Goal: Task Accomplishment & Management: Manage account settings

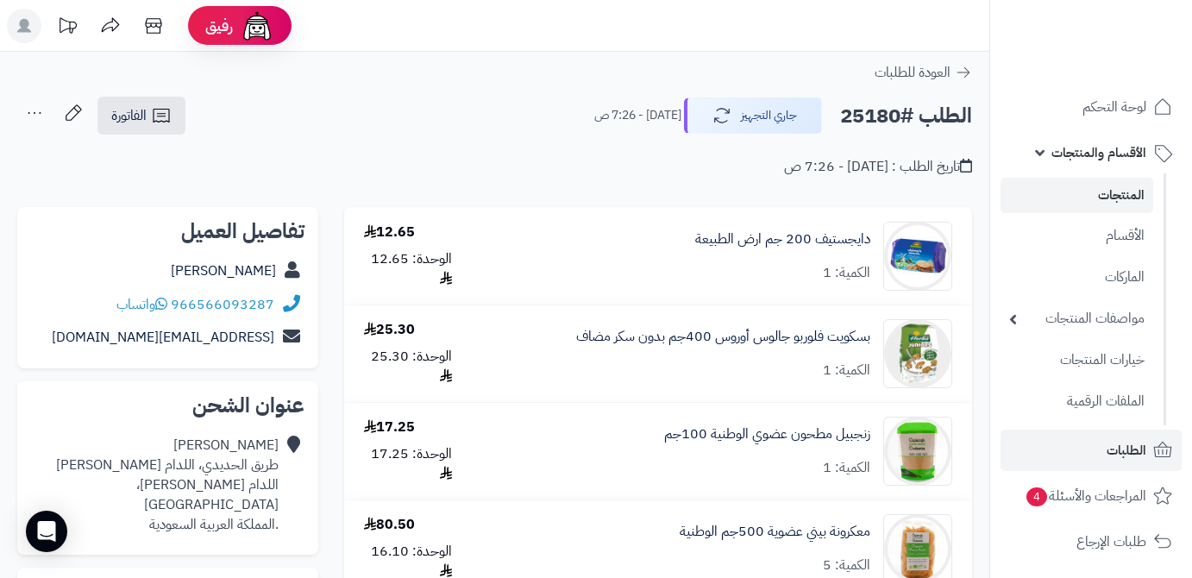
scroll to position [313, 0]
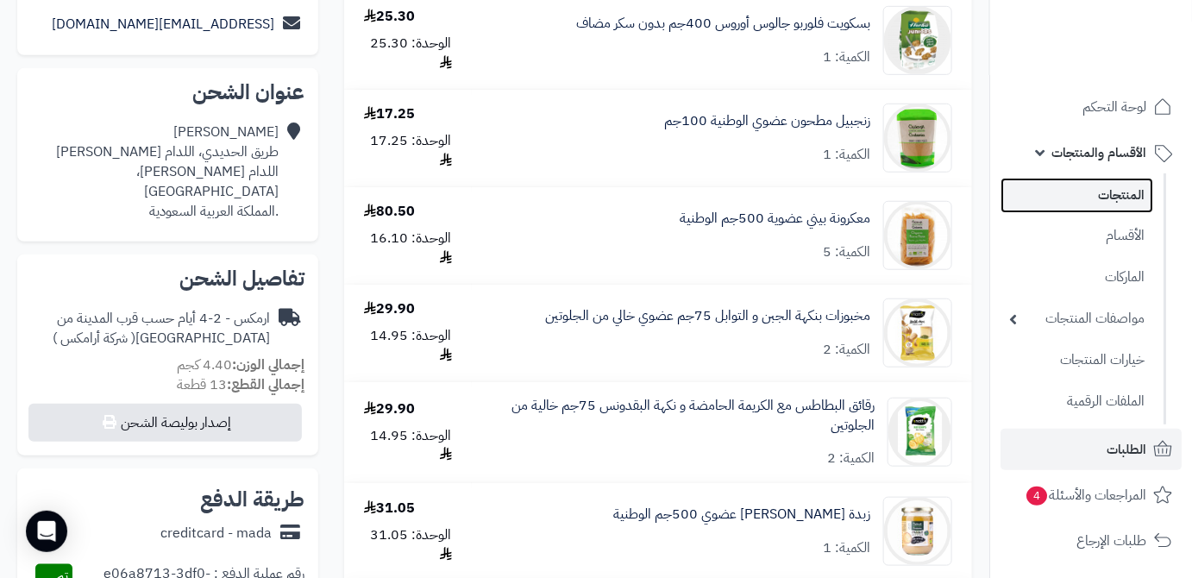
click at [1105, 198] on link "المنتجات" at bounding box center [1076, 195] width 153 height 35
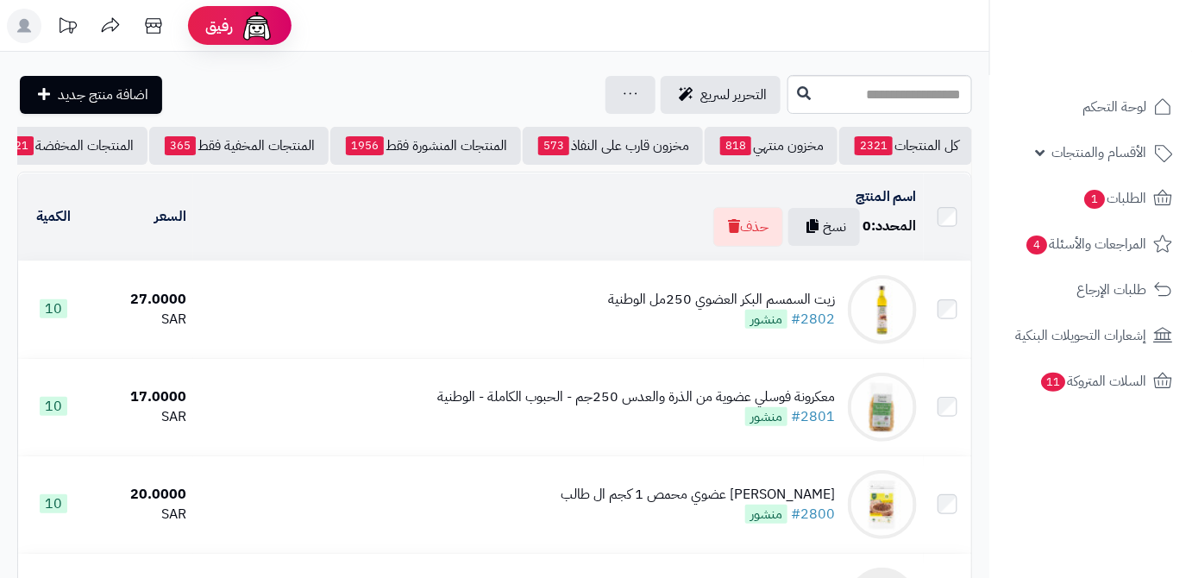
scroll to position [0, -182]
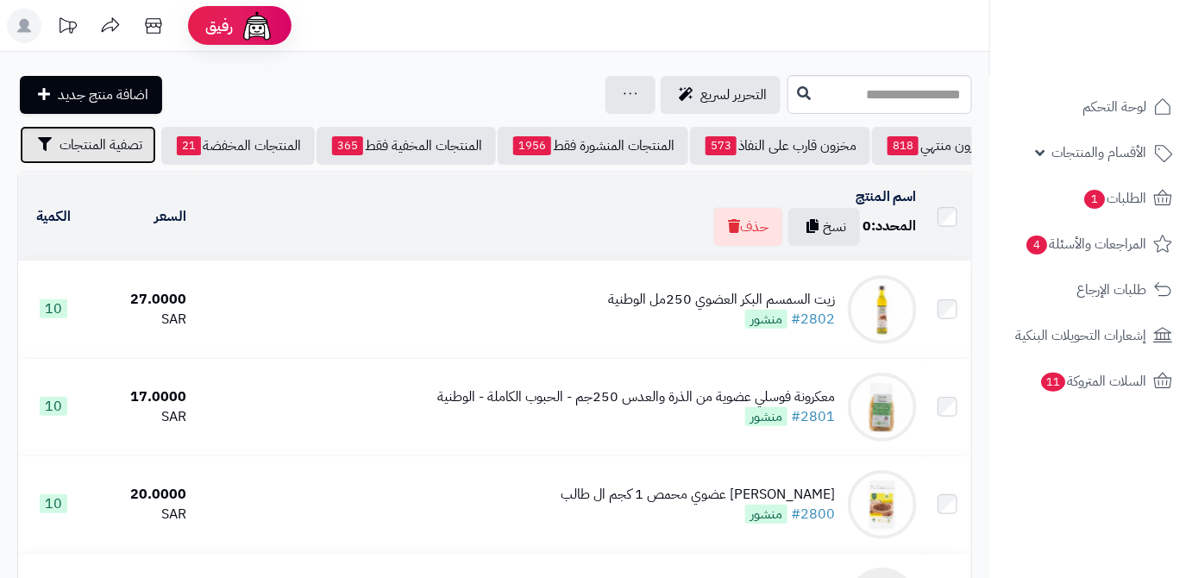
click at [53, 158] on button "تصفية المنتجات" at bounding box center [88, 145] width 136 height 38
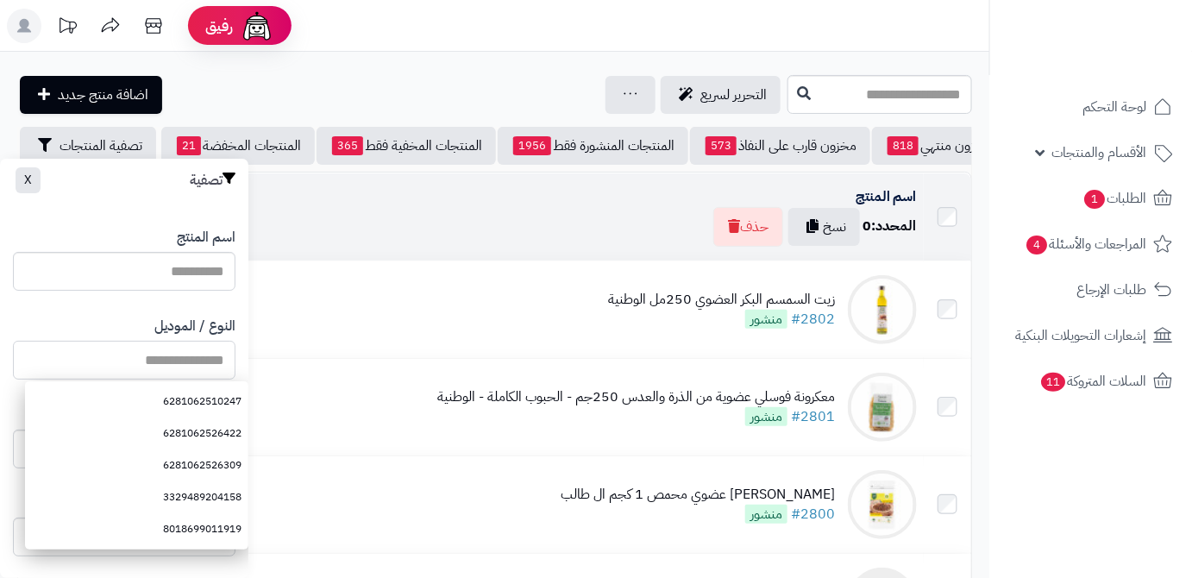
paste input "**********"
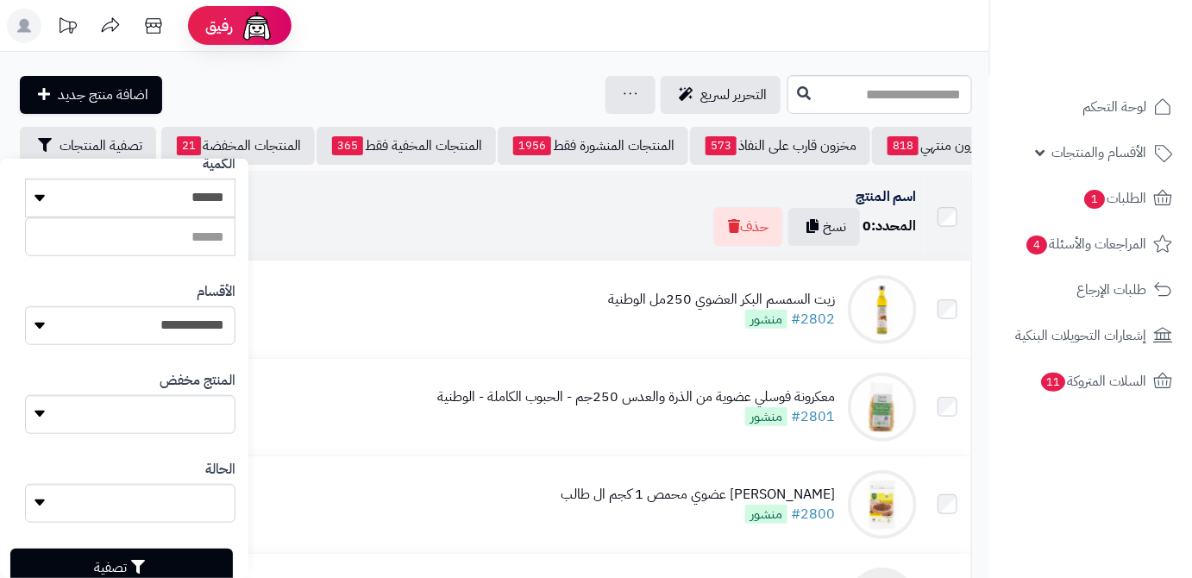
scroll to position [476, 0]
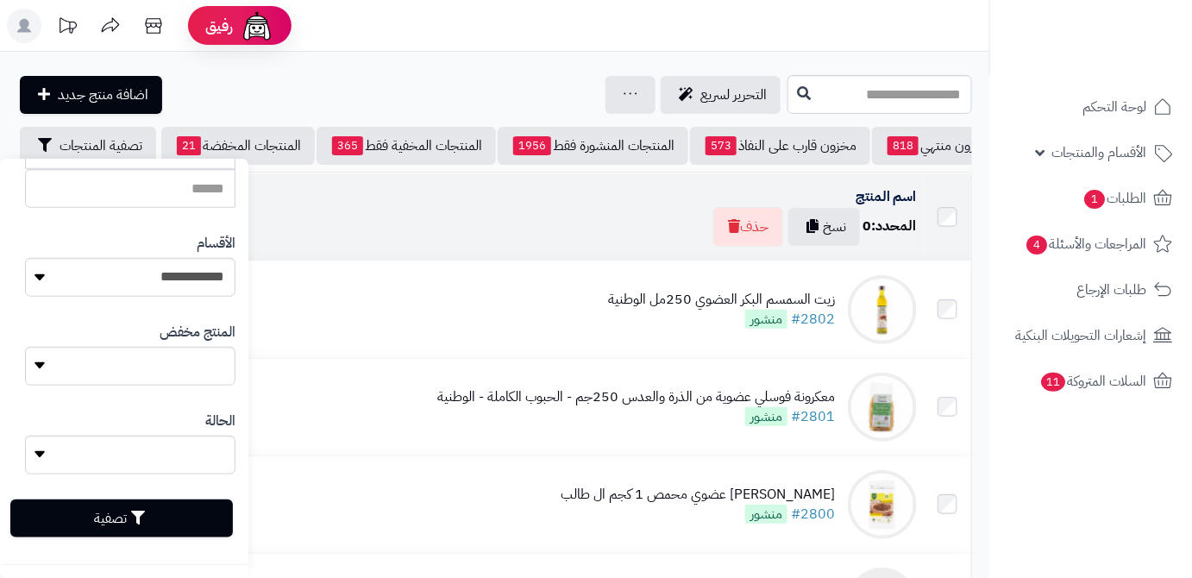
type input "**********"
click at [177, 506] on button "تصفية" at bounding box center [121, 518] width 222 height 38
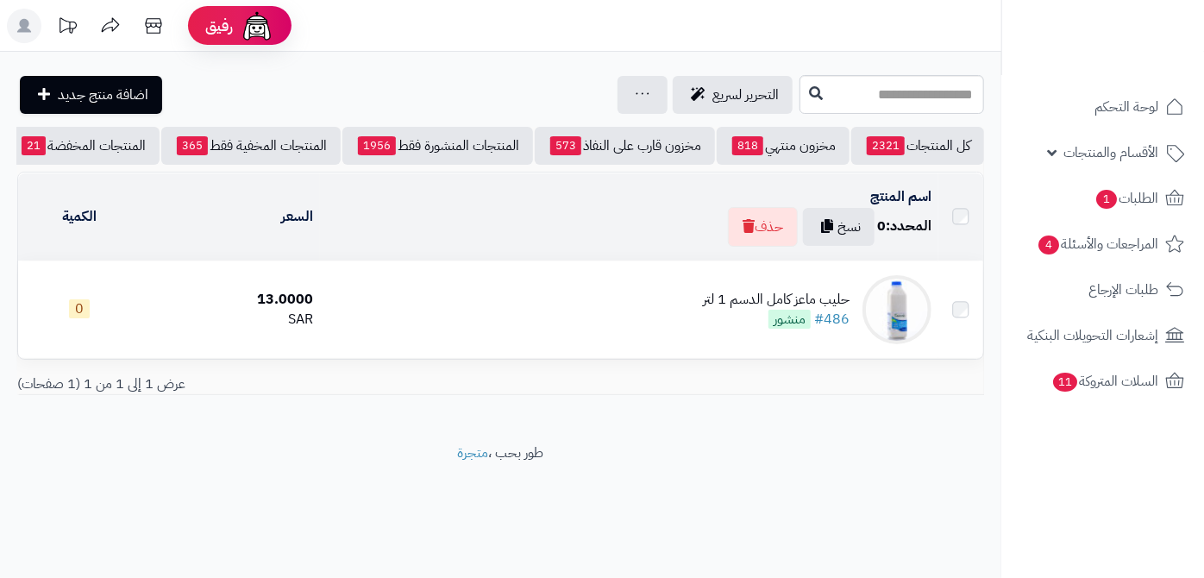
click at [722, 313] on td "حليب ماعز كامل الدسم 1 لتر #486 منشور" at bounding box center [629, 309] width 618 height 97
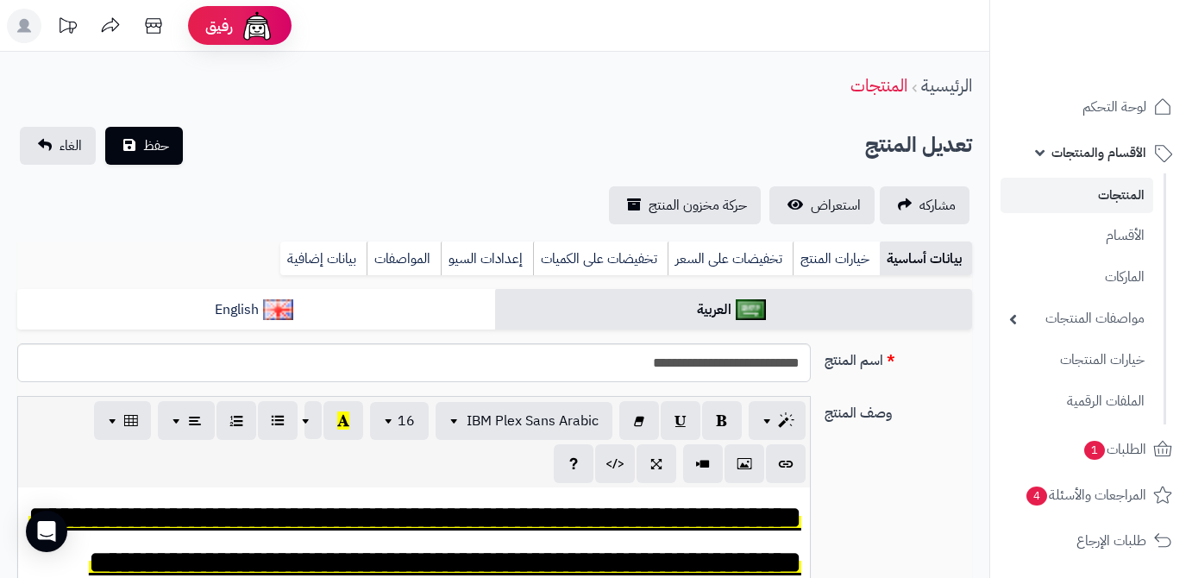
scroll to position [784, 0]
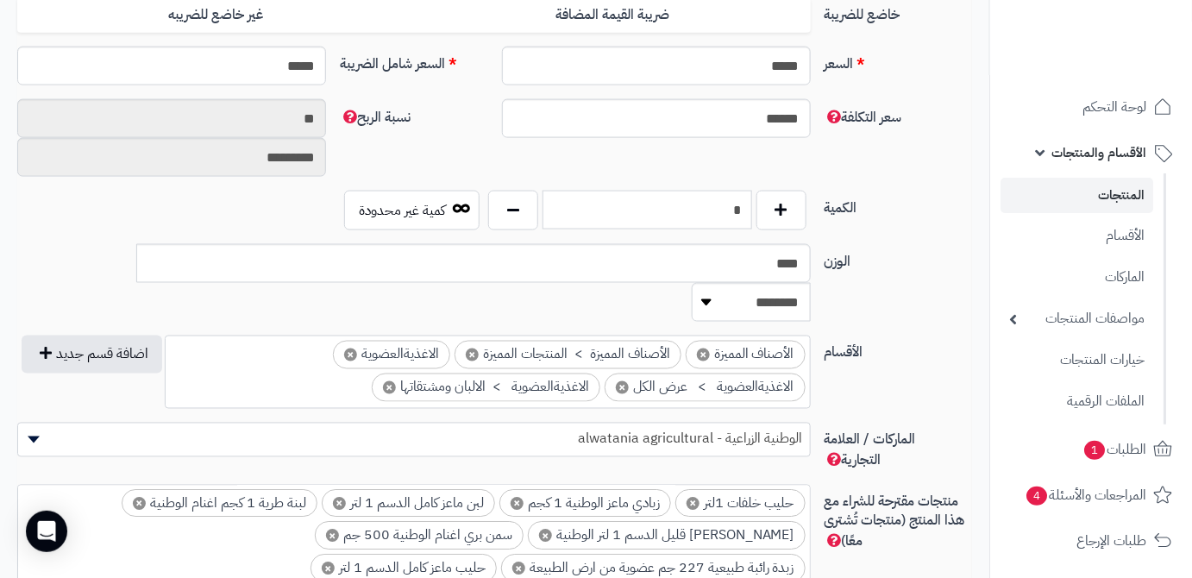
click at [720, 207] on input "*" at bounding box center [647, 210] width 210 height 39
type input "**"
click at [721, 178] on div "سعر التكلفة ****** نسبة الربح ** *********" at bounding box center [494, 144] width 968 height 91
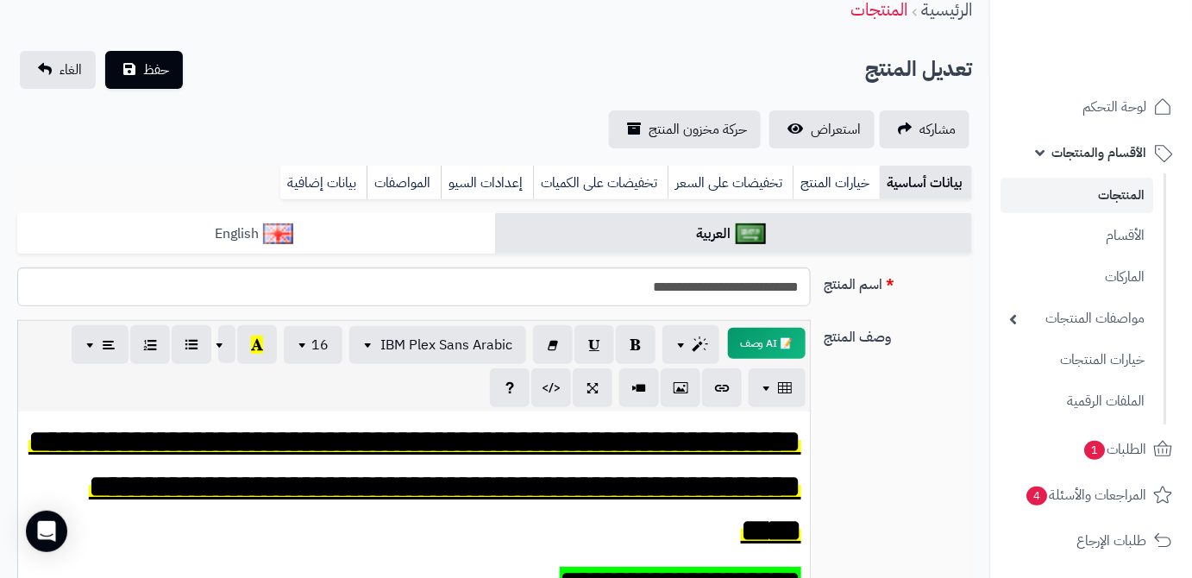
scroll to position [0, 0]
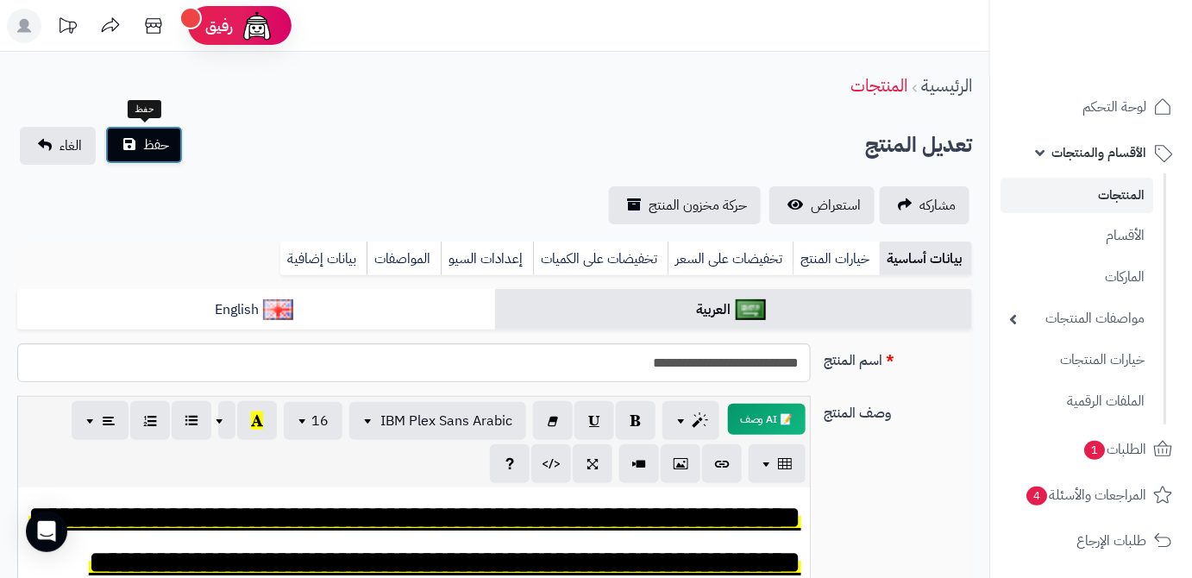
click at [128, 153] on button "حفظ" at bounding box center [144, 145] width 78 height 38
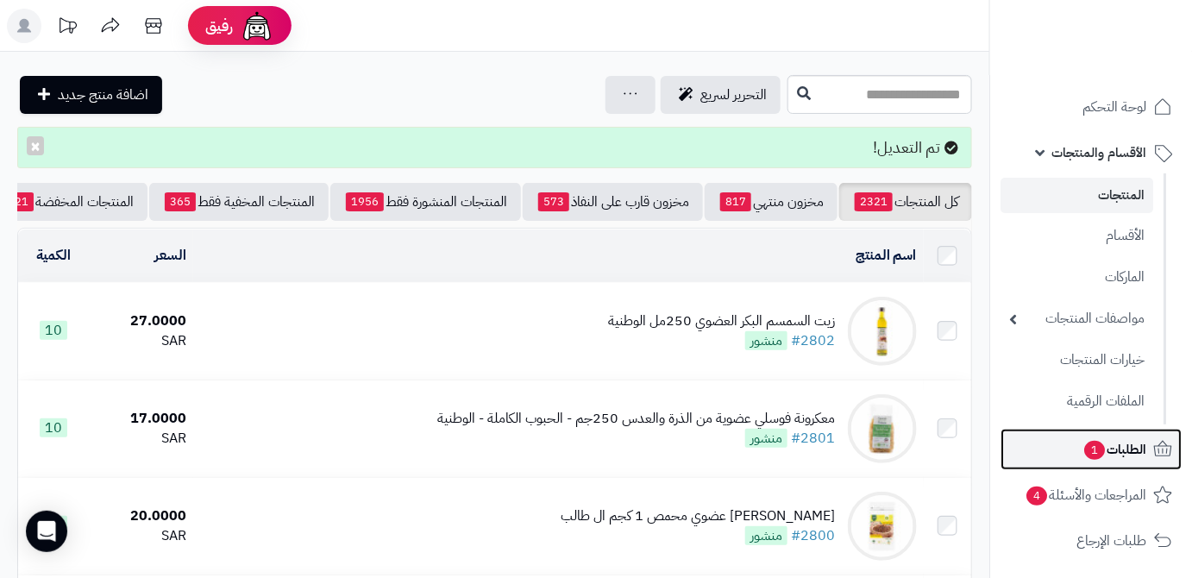
click at [1082, 441] on span "الطلبات 1" at bounding box center [1114, 449] width 64 height 24
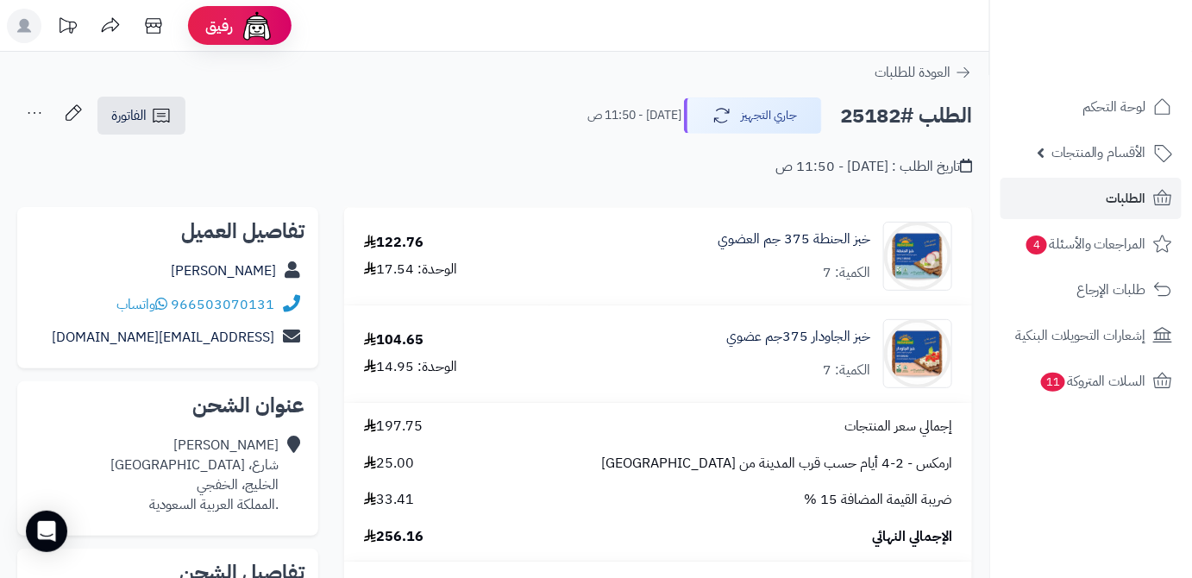
click at [904, 117] on h2 "الطلب #25182" at bounding box center [906, 115] width 132 height 35
click at [881, 117] on h2 "الطلب #25182" at bounding box center [906, 115] width 132 height 35
copy h2 "25182"
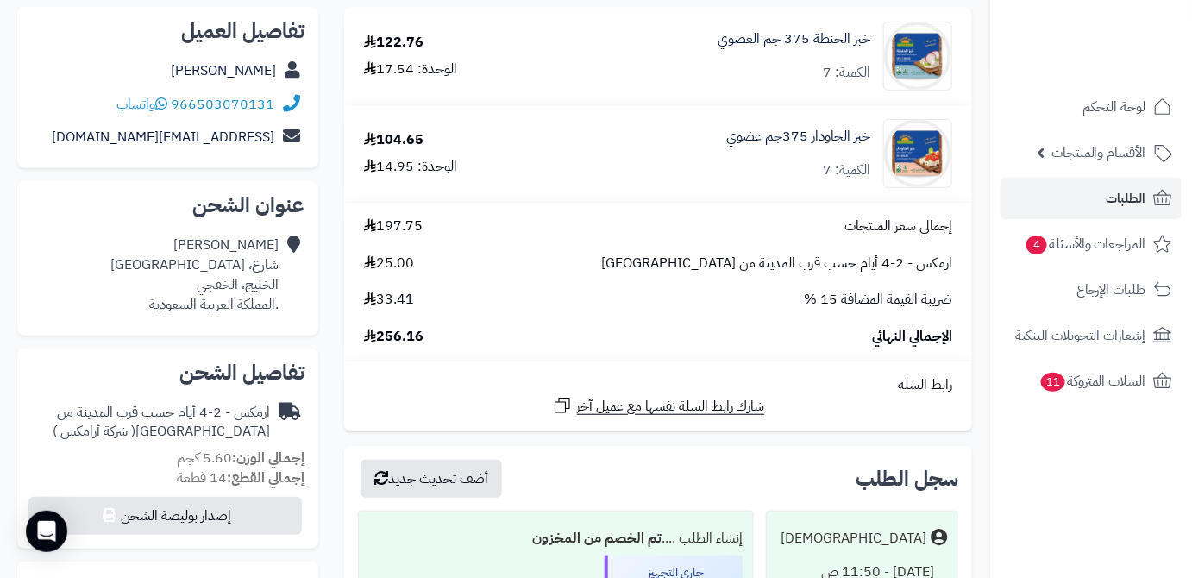
scroll to position [313, 0]
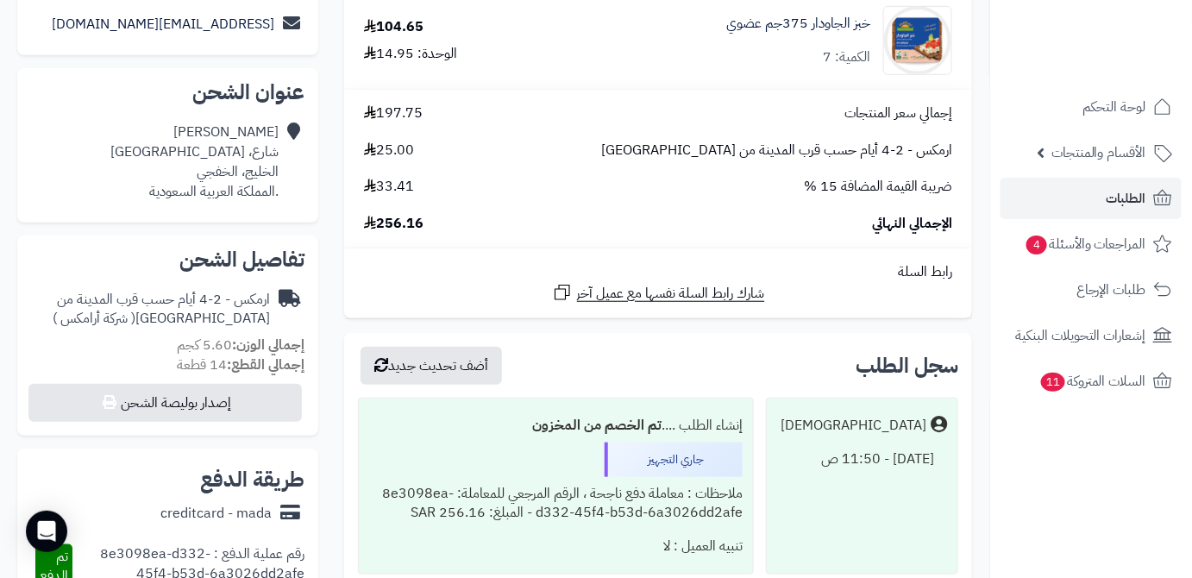
click at [404, 226] on span "256.16" at bounding box center [393, 224] width 59 height 20
copy span "256.16"
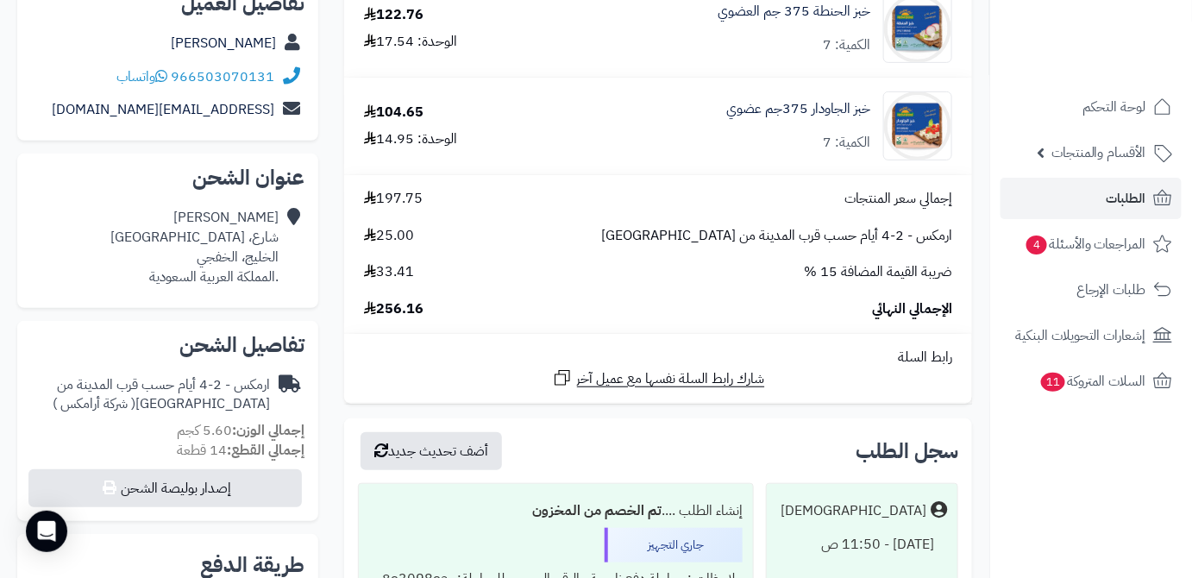
scroll to position [78, 0]
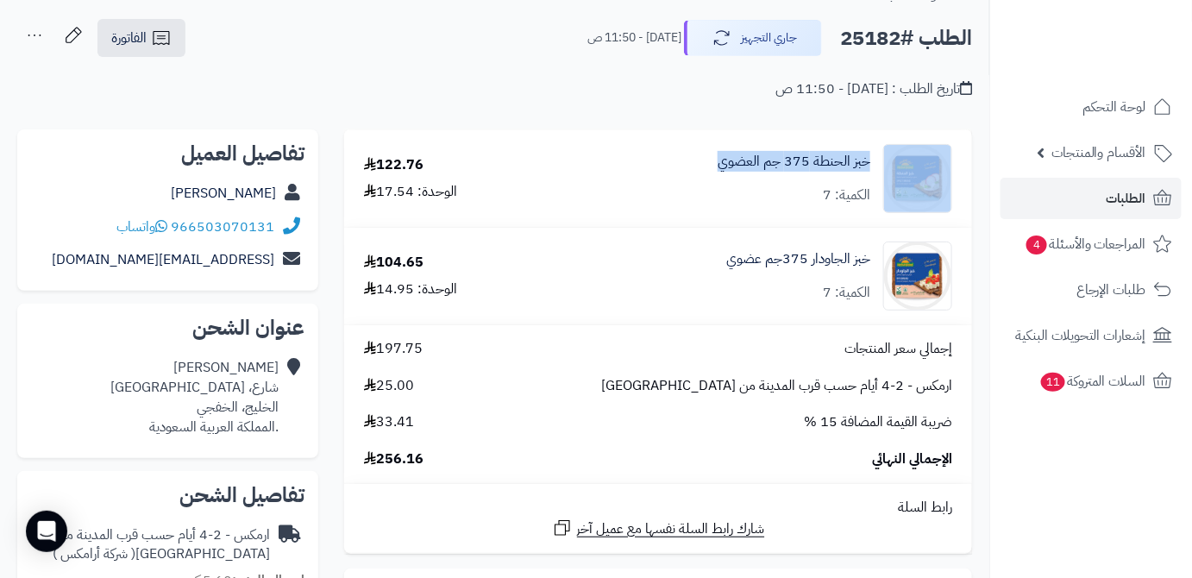
drag, startPoint x: 878, startPoint y: 161, endPoint x: 679, endPoint y: 164, distance: 198.3
click at [679, 164] on div "خبز الحنطة 375 جم العضوي الكمية: 7" at bounding box center [760, 178] width 409 height 69
copy div "خبز الحنطة 375 جم العضوي"
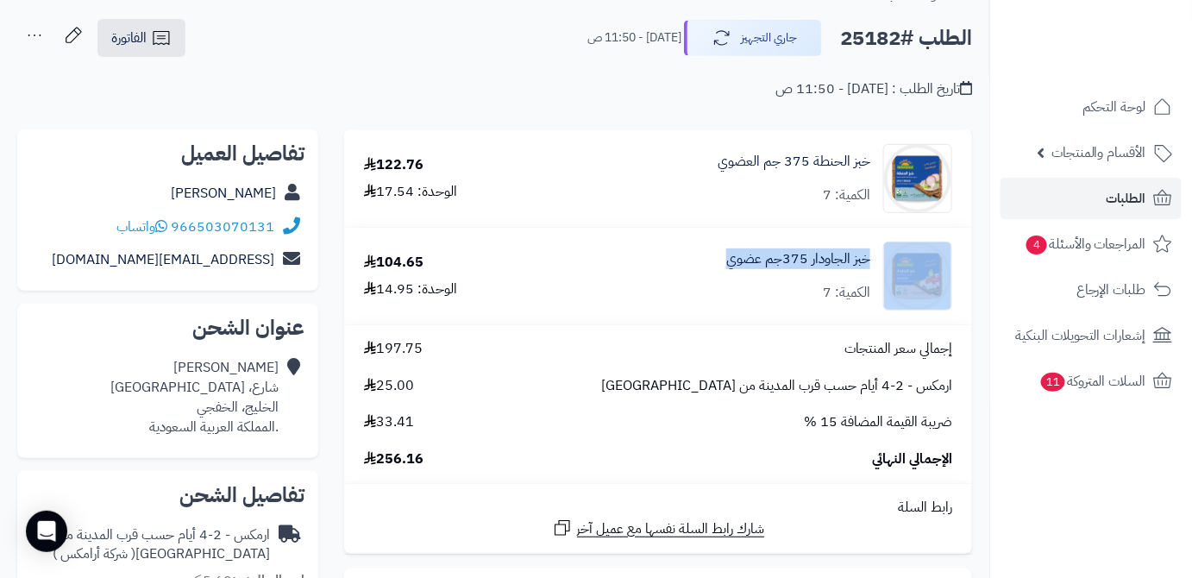
drag, startPoint x: 711, startPoint y: 260, endPoint x: 880, endPoint y: 260, distance: 169.9
click at [880, 260] on div "خبز الجاودار 375جم عضوي الكمية: 7" at bounding box center [760, 275] width 409 height 69
copy div "خبز الجاودار 375جم عضوي"
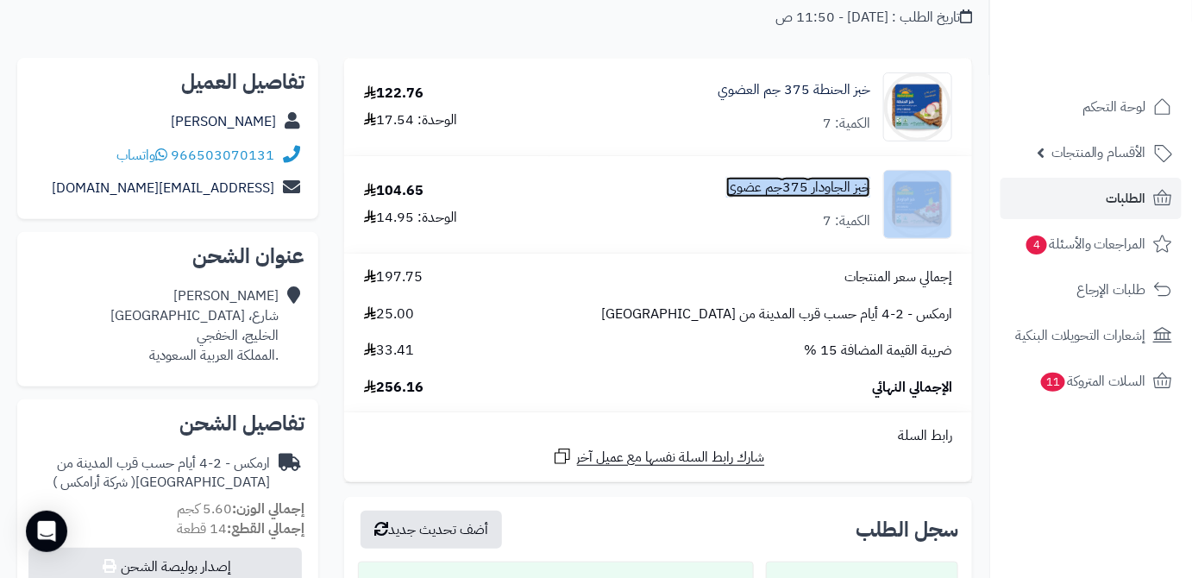
scroll to position [235, 0]
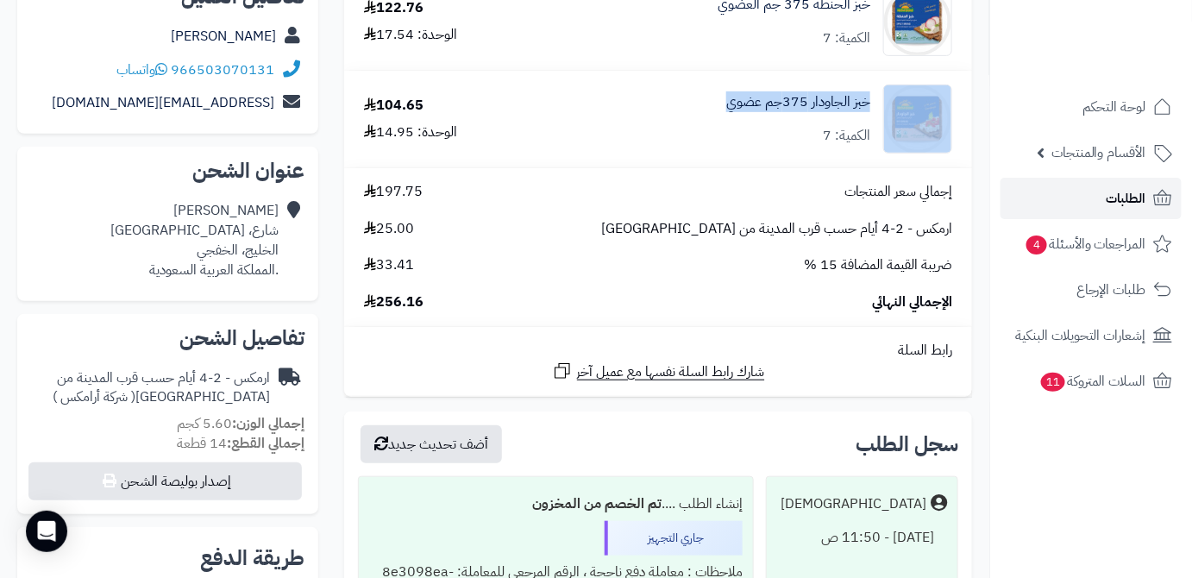
click at [1061, 189] on link "الطلبات" at bounding box center [1090, 198] width 181 height 41
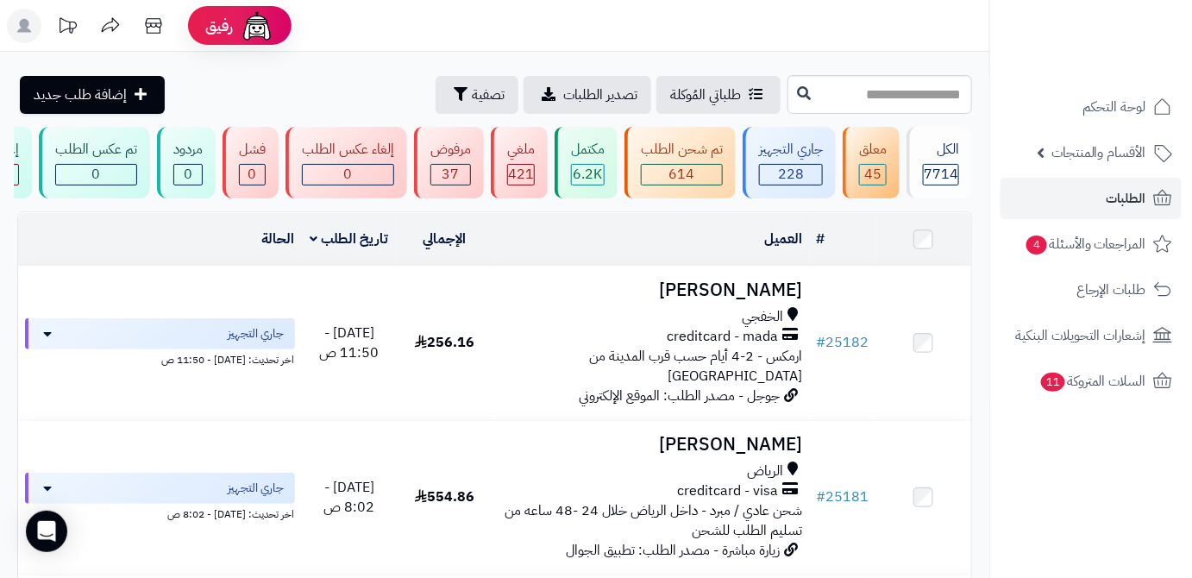
click at [731, 34] on header "رفيق ! الطلبات معالجة مكتمل إرجاع المنتجات العملاء المتواجدون الان 10261 عملاء …" at bounding box center [596, 26] width 1192 height 52
